Goal: Task Accomplishment & Management: Manage account settings

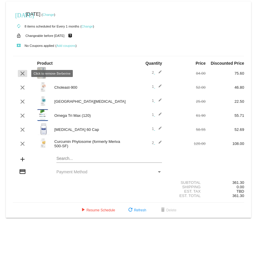
click at [23, 75] on mat-icon "clear" at bounding box center [22, 73] width 7 height 7
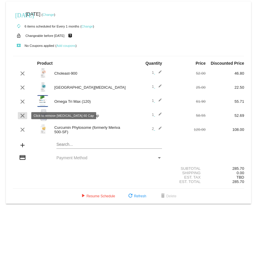
click at [23, 116] on mat-icon "clear" at bounding box center [22, 115] width 7 height 7
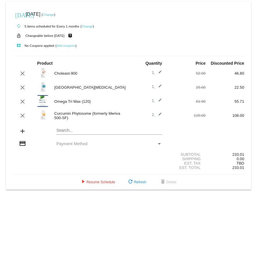
click at [161, 113] on mat-icon "edit" at bounding box center [158, 115] width 7 height 7
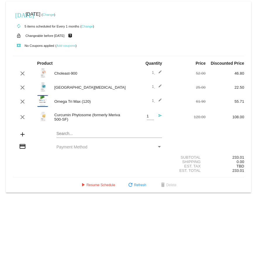
type input "1"
click at [152, 117] on input "1" at bounding box center [150, 116] width 7 height 4
click at [159, 116] on mat-icon "send" at bounding box center [158, 117] width 7 height 7
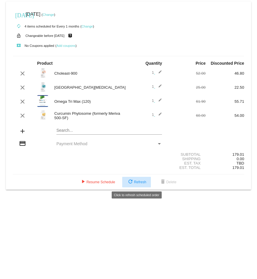
click at [140, 180] on span "refresh Refresh" at bounding box center [136, 182] width 19 height 4
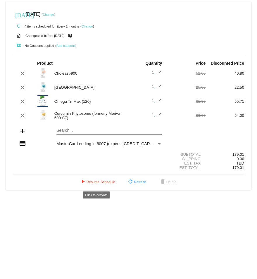
click at [109, 44] on span "play_arrow Resume Schedule" at bounding box center [98, 182] width 36 height 4
